Goal: Task Accomplishment & Management: Manage account settings

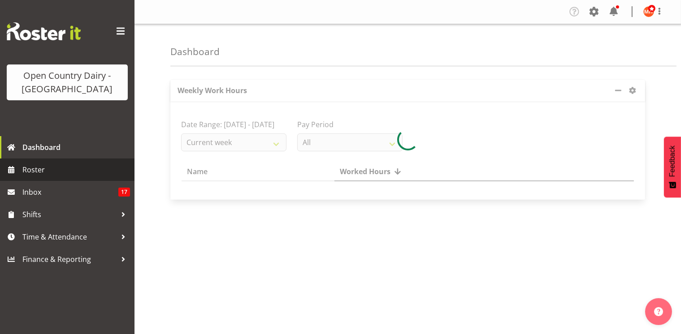
click at [22, 169] on link "Roster" at bounding box center [67, 170] width 134 height 22
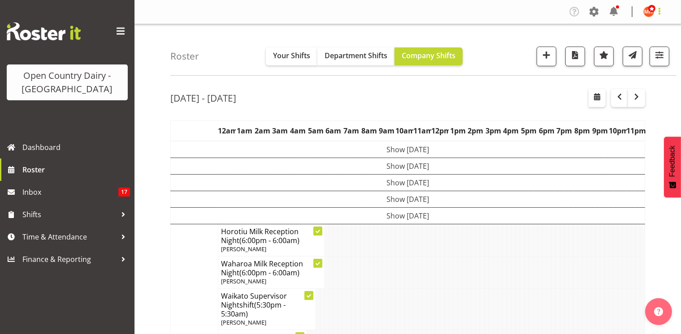
click at [658, 13] on span at bounding box center [659, 11] width 11 height 11
click at [615, 48] on link "Log Out" at bounding box center [621, 47] width 86 height 16
